Goal: Find specific page/section: Find specific page/section

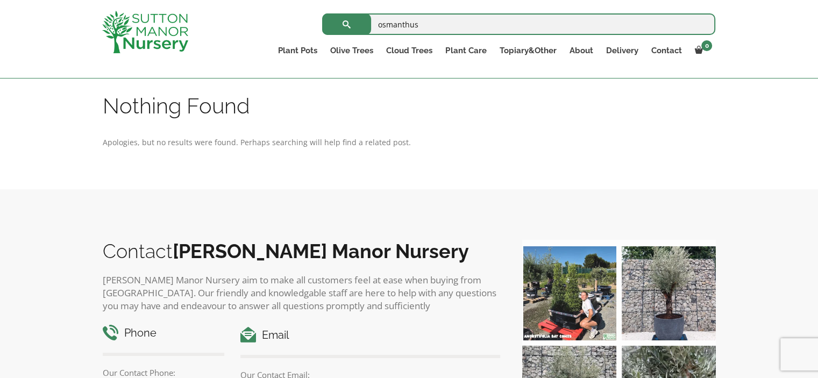
scroll to position [124, 0]
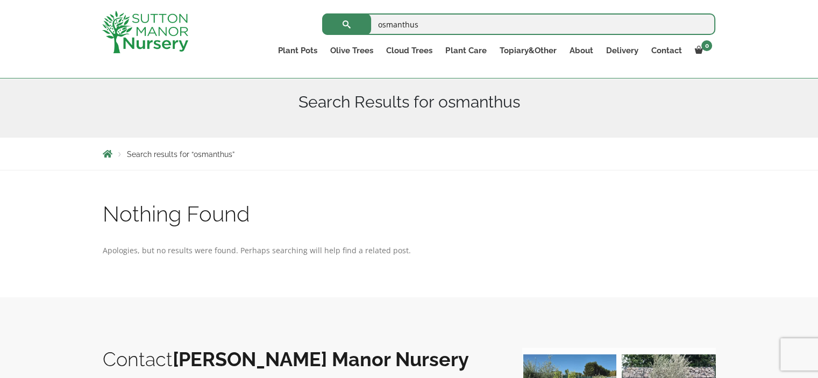
click at [438, 29] on input "osmanthus" at bounding box center [518, 24] width 393 height 22
click at [411, 50] on link "Cloud Trees" at bounding box center [409, 50] width 59 height 15
click at [430, 77] on link "Ilex Crenata Cloud Trees" at bounding box center [432, 75] width 104 height 16
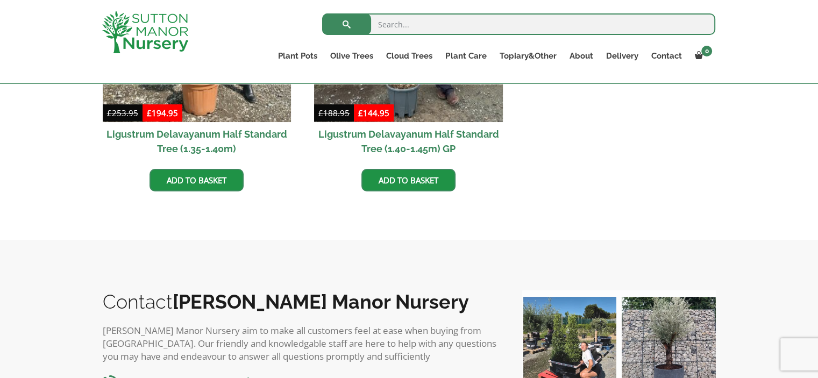
scroll to position [430, 0]
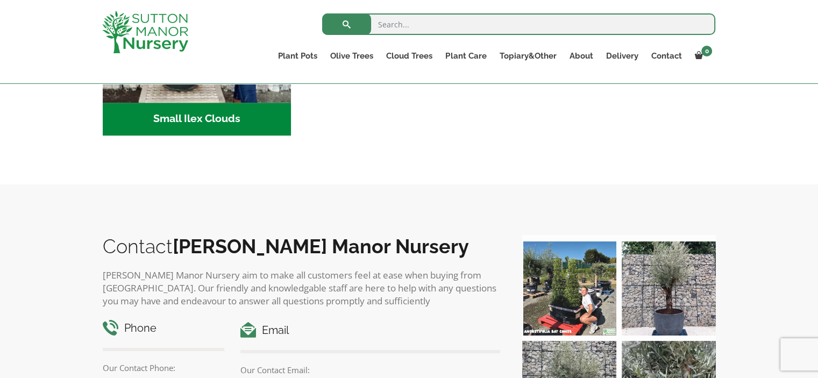
scroll to position [753, 0]
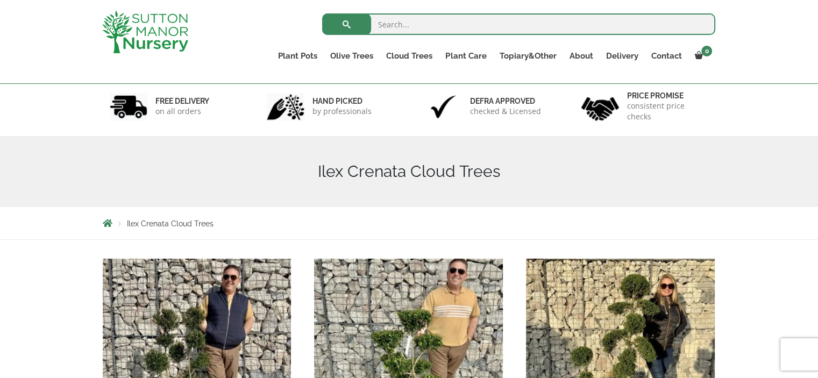
scroll to position [54, 0]
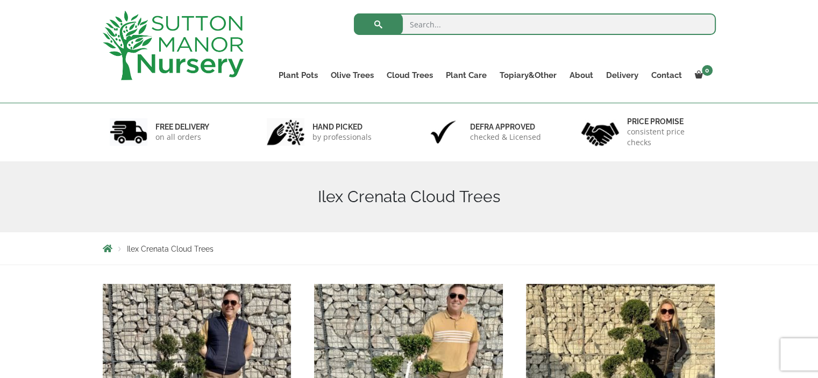
click at [186, 66] on img at bounding box center [173, 45] width 141 height 69
